Goal: Information Seeking & Learning: Learn about a topic

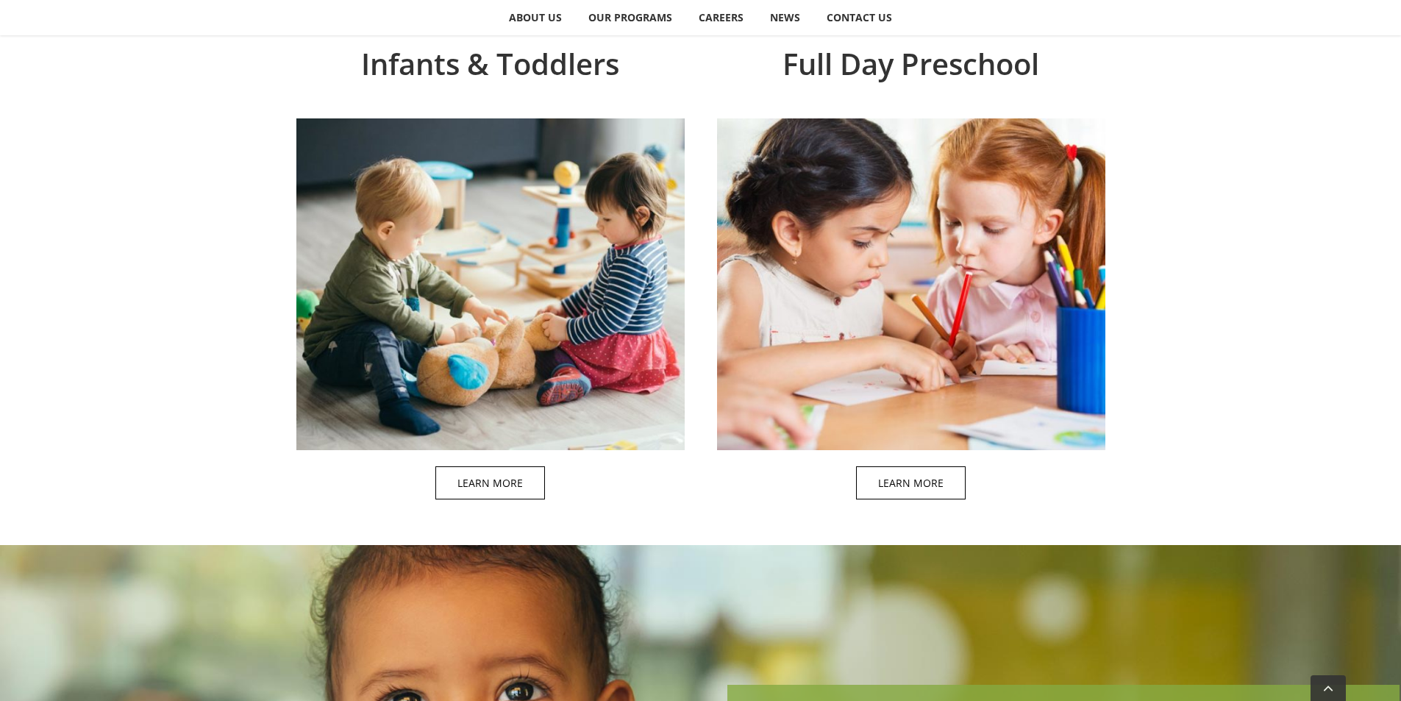
scroll to position [1324, 0]
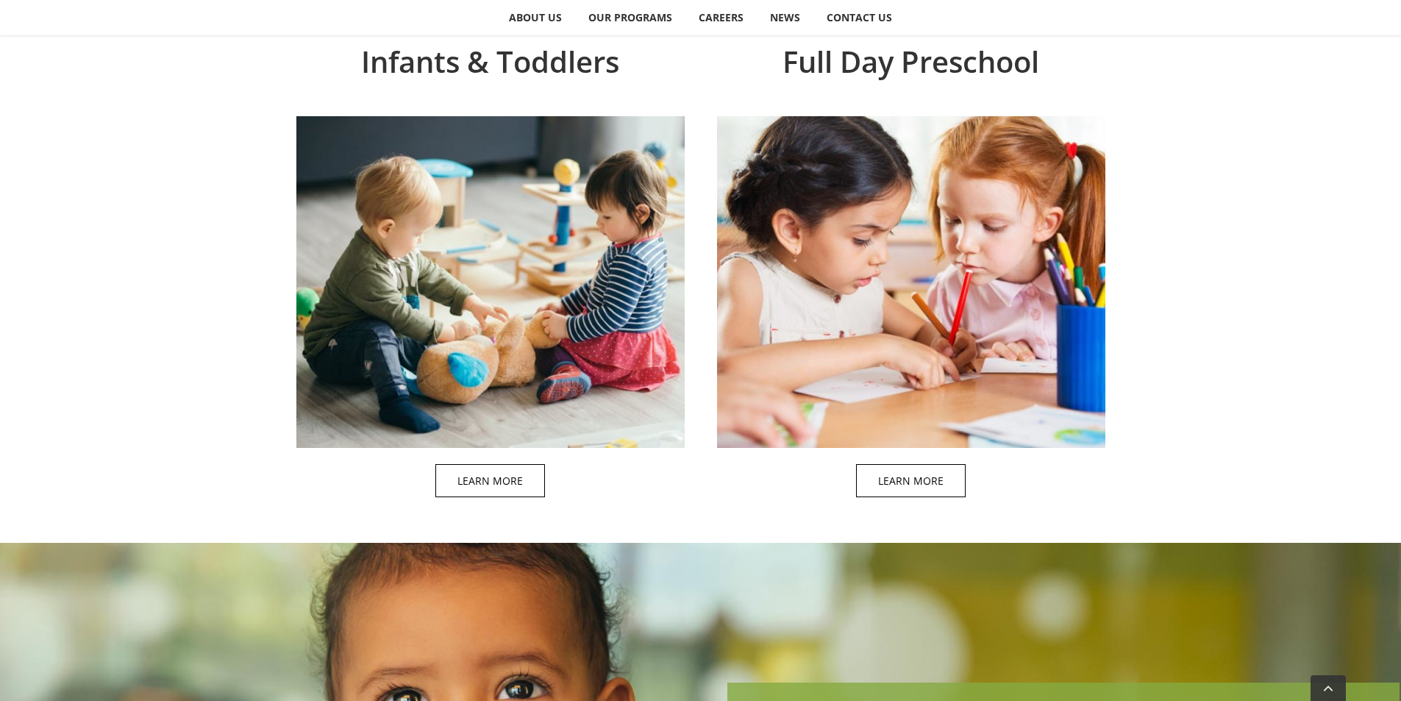
click at [924, 482] on span at bounding box center [926, 269] width 388 height 488
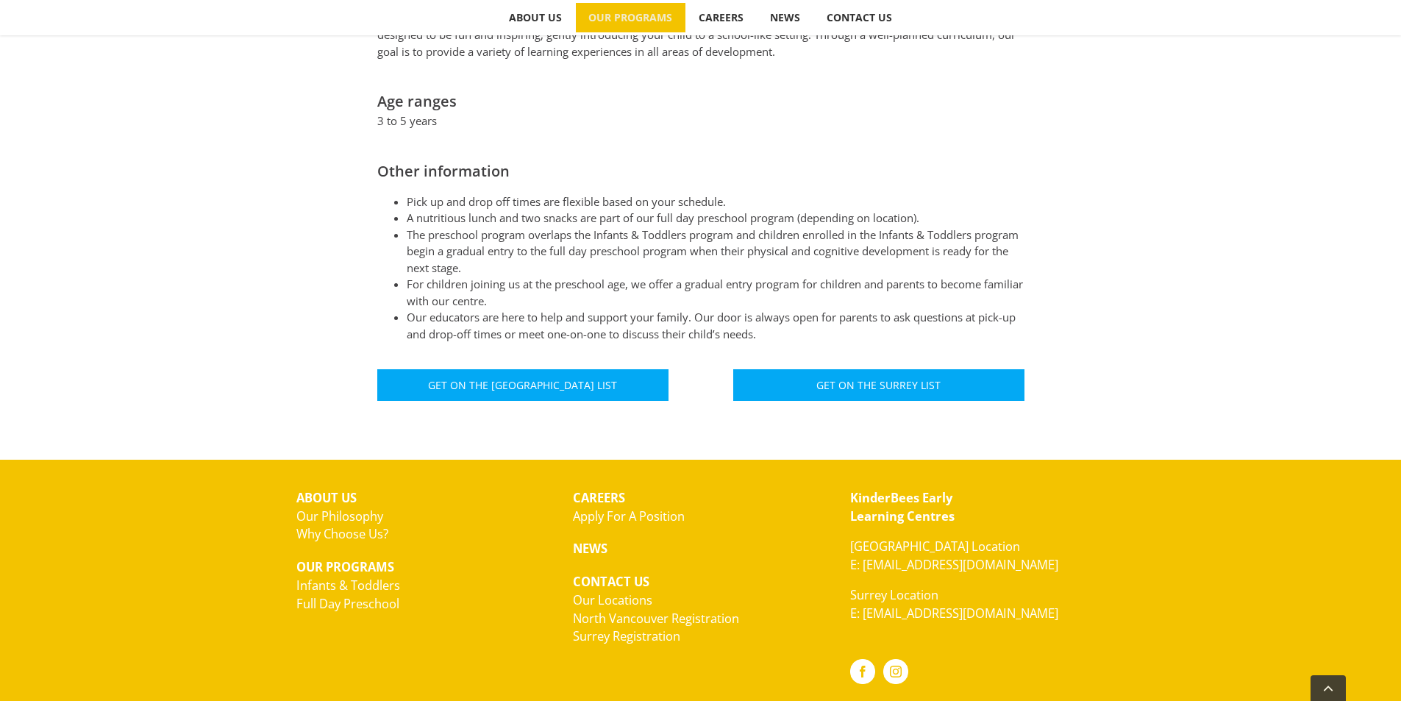
scroll to position [840, 0]
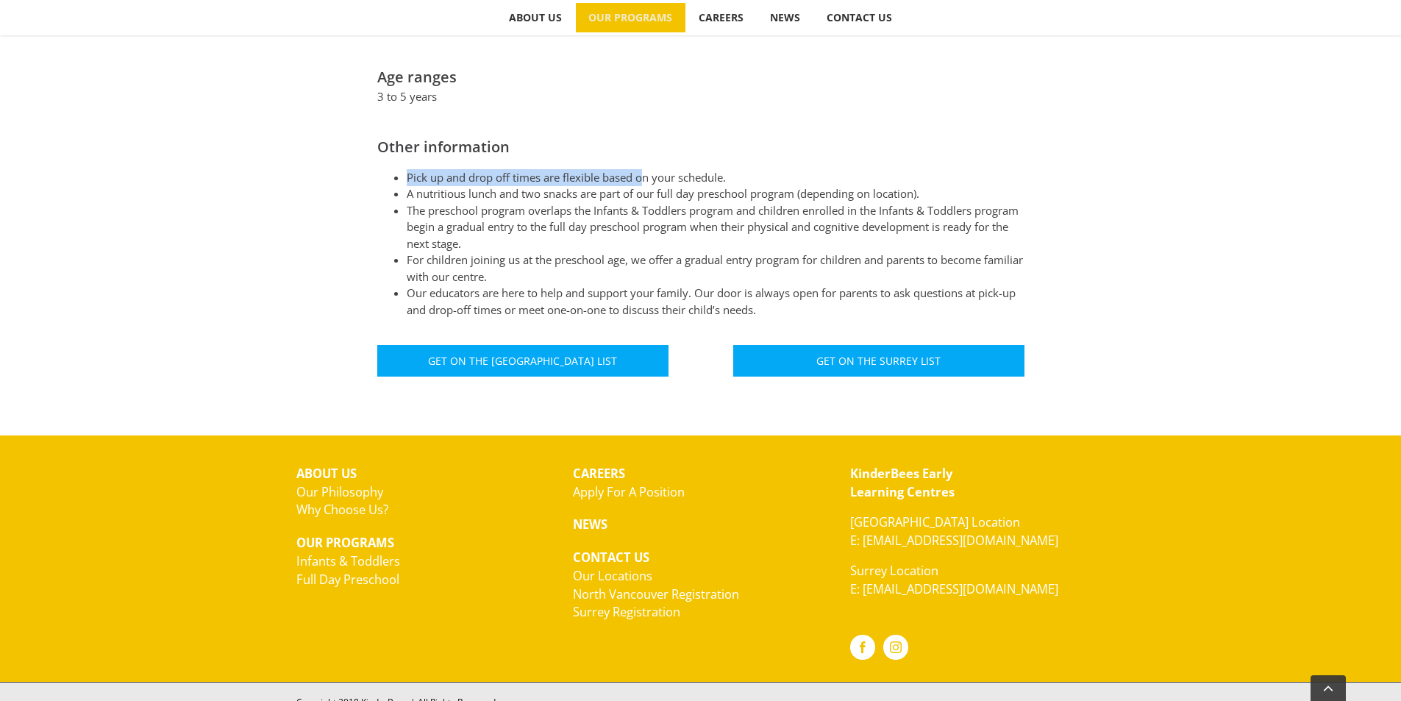
drag, startPoint x: 402, startPoint y: 162, endPoint x: 648, endPoint y: 166, distance: 245.6
click at [646, 169] on ul "Pick up and drop off times are flexible based on your schedule. A nutritious lu…" at bounding box center [700, 243] width 647 height 149
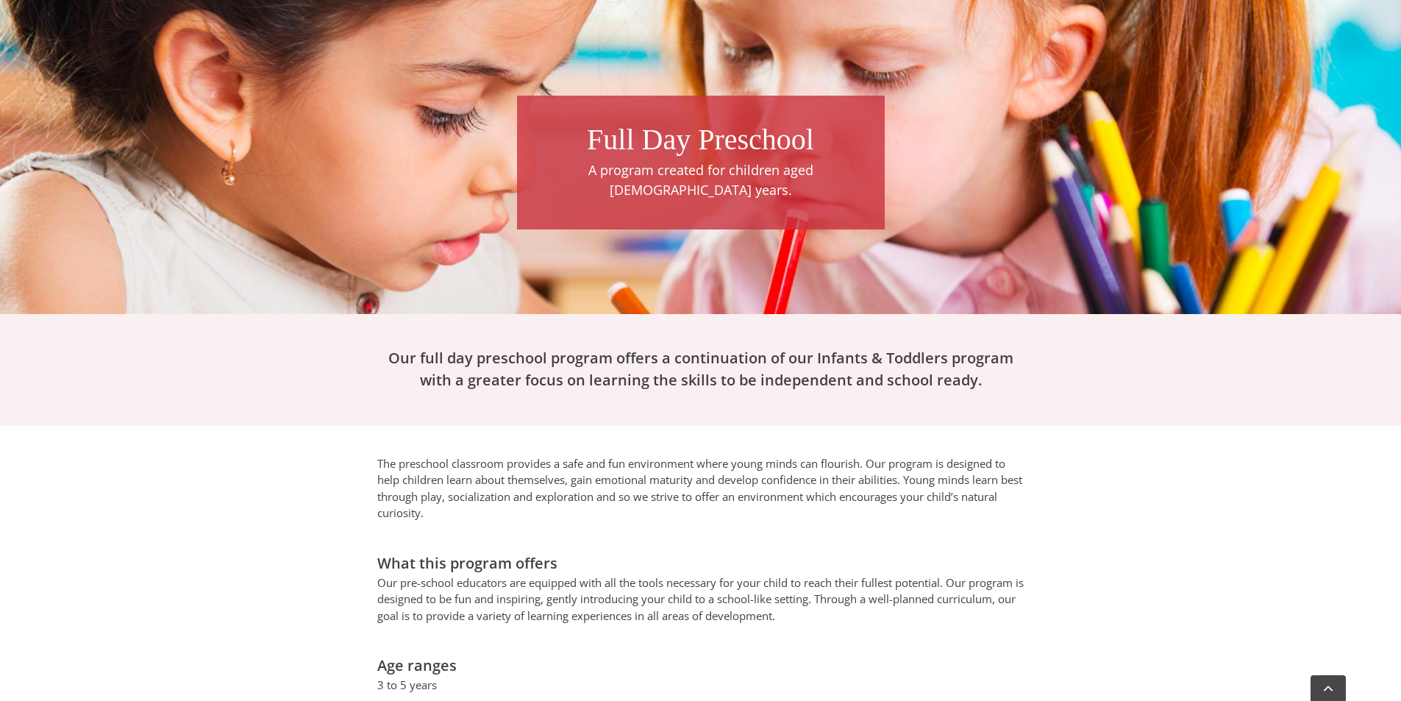
scroll to position [0, 0]
